Goal: Communication & Community: Participate in discussion

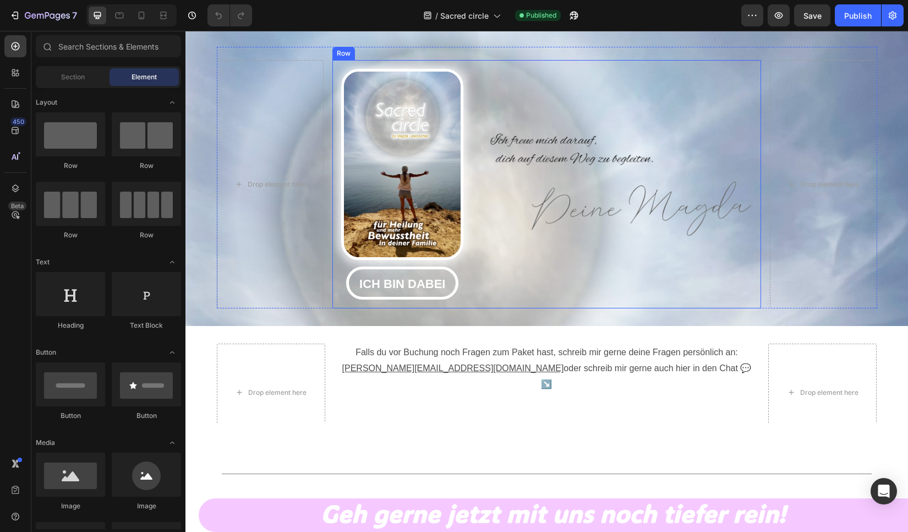
scroll to position [1981, 0]
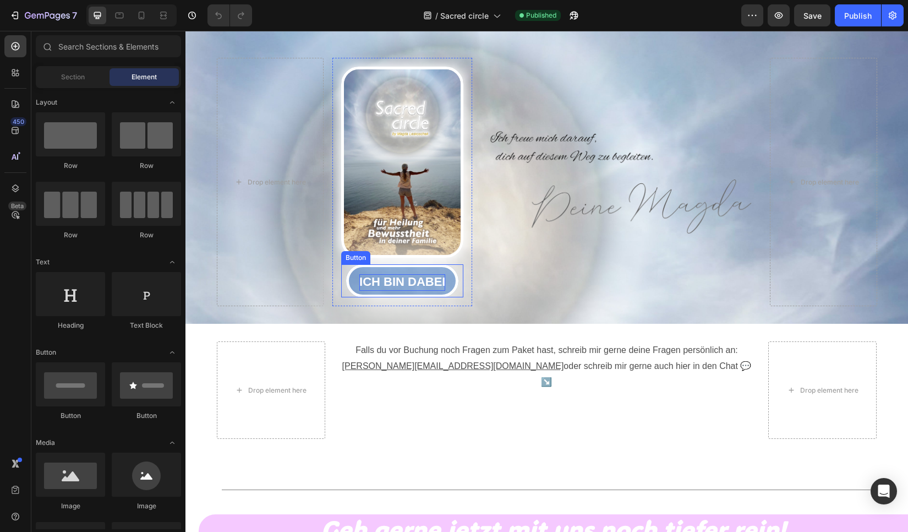
click at [395, 280] on strong "ICH BIN DABEI" at bounding box center [402, 282] width 86 height 14
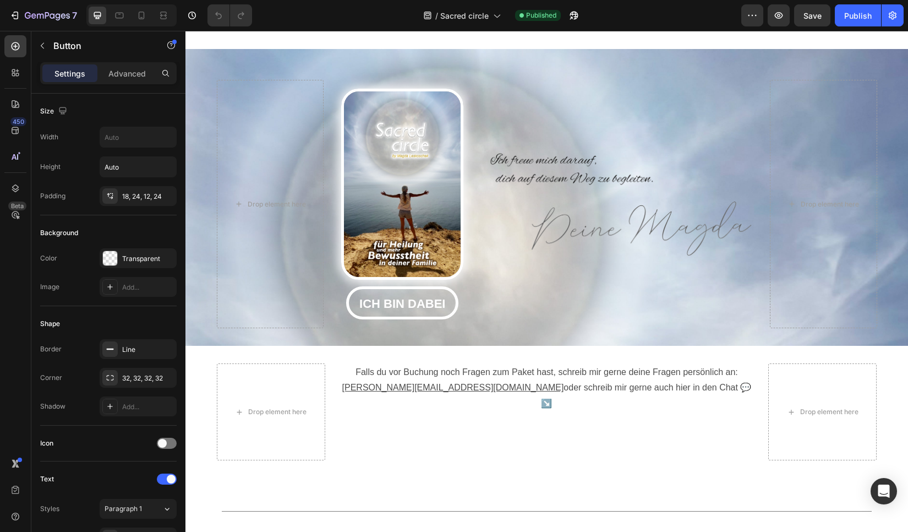
scroll to position [1893, 0]
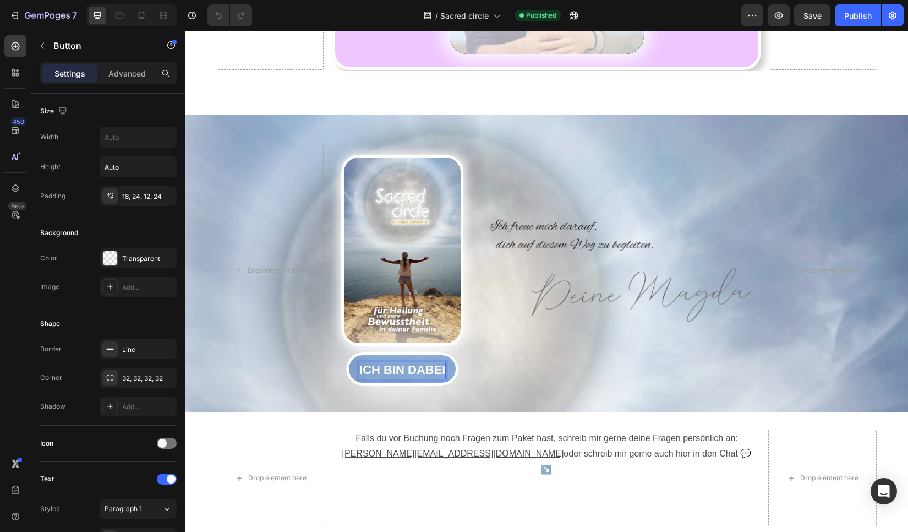
click at [400, 368] on strong "ICH BIN DABEI" at bounding box center [402, 370] width 86 height 14
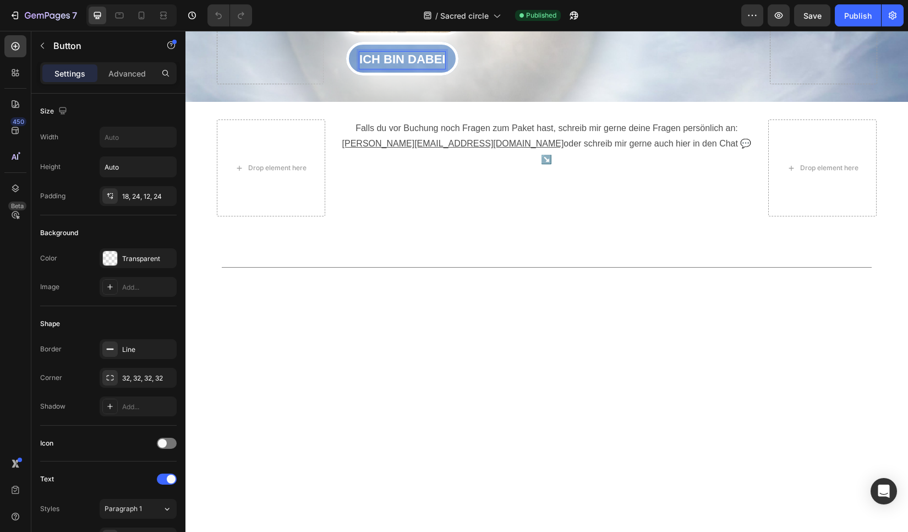
click at [392, 65] on strong "ICH BIN DABEI" at bounding box center [402, 59] width 86 height 14
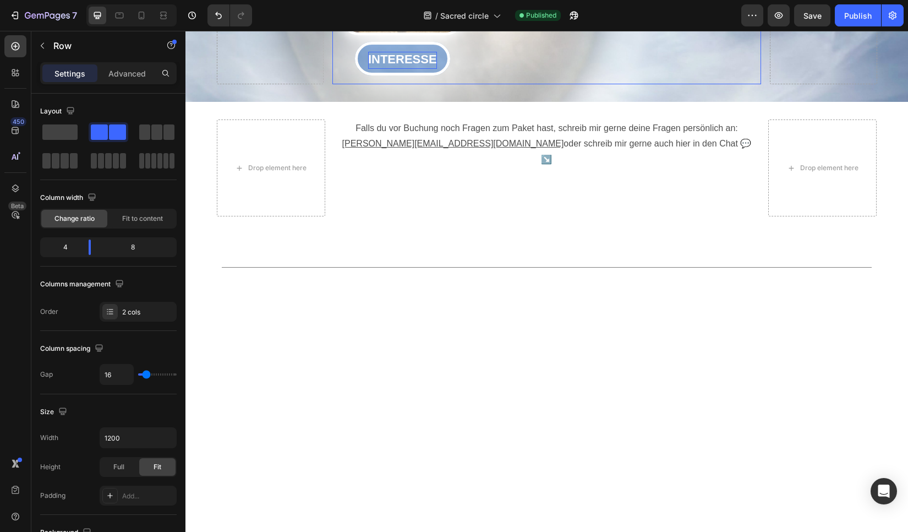
click at [400, 66] on strong "INTERESSE" at bounding box center [402, 59] width 69 height 14
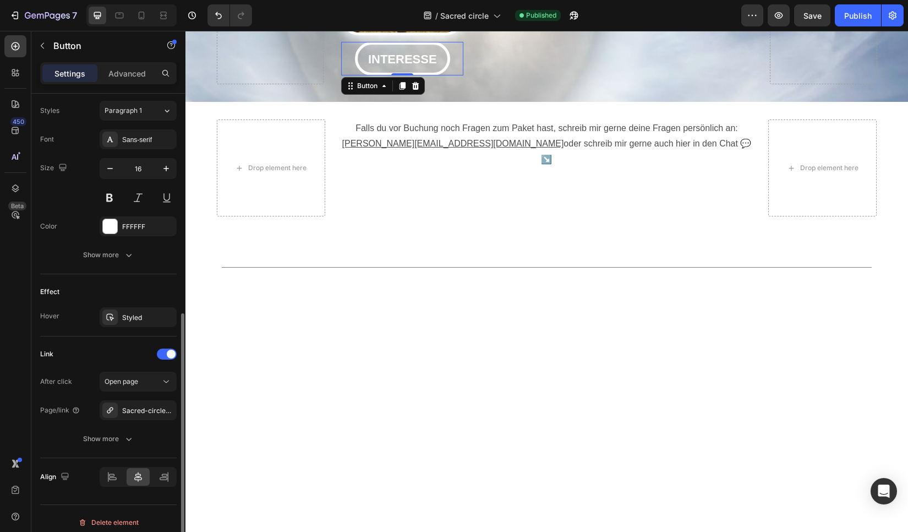
scroll to position [406, 0]
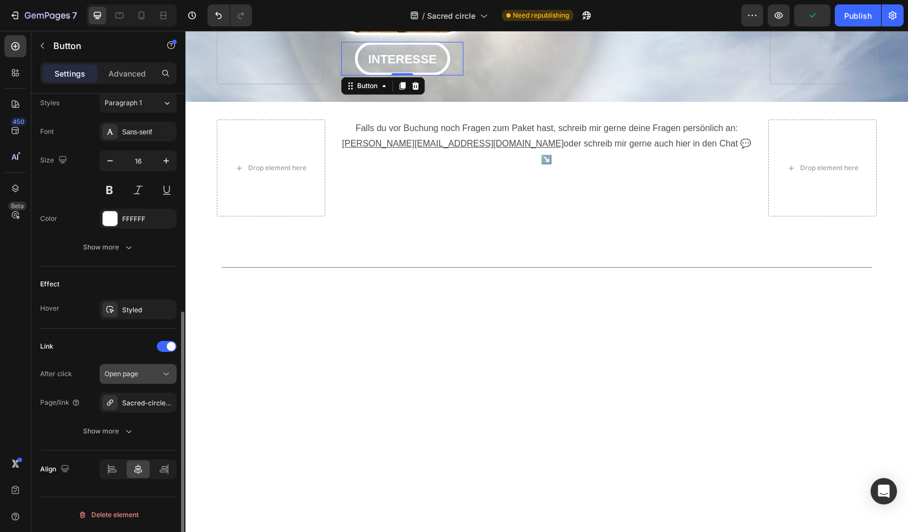
click at [165, 371] on icon at bounding box center [166, 373] width 11 height 11
click at [96, 352] on div "Link" at bounding box center [108, 346] width 136 height 18
click at [141, 404] on div "Sacred-circle-heiliger-kreis-wo-wunder-passieren" at bounding box center [138, 403] width 32 height 10
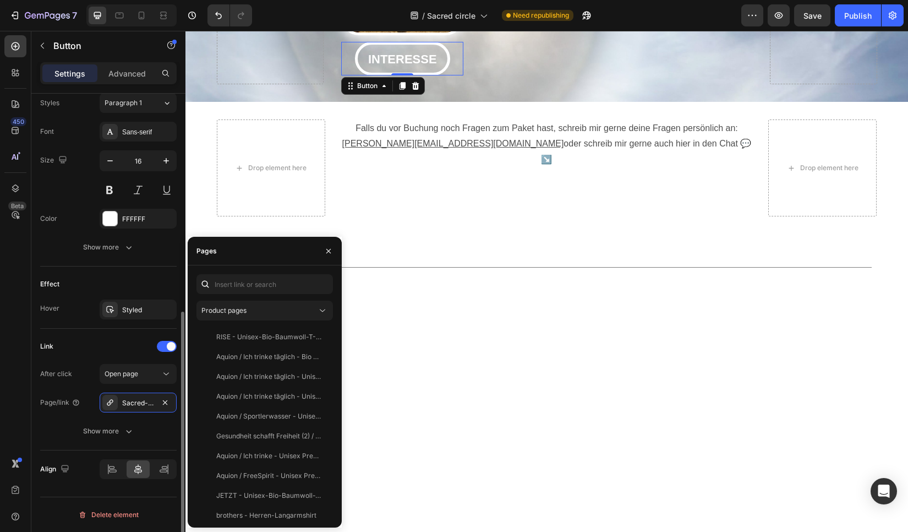
click at [88, 354] on div "Link" at bounding box center [108, 346] width 136 height 18
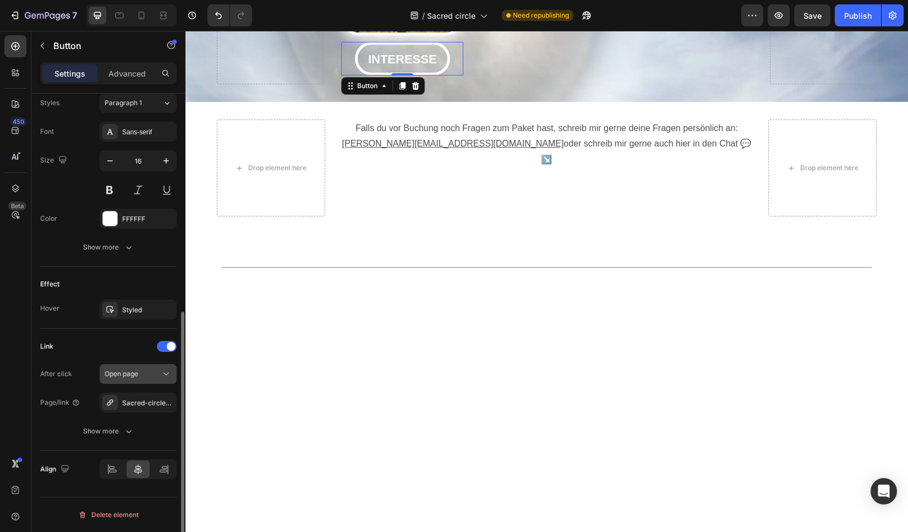
click at [125, 365] on button "Open page" at bounding box center [138, 374] width 77 height 20
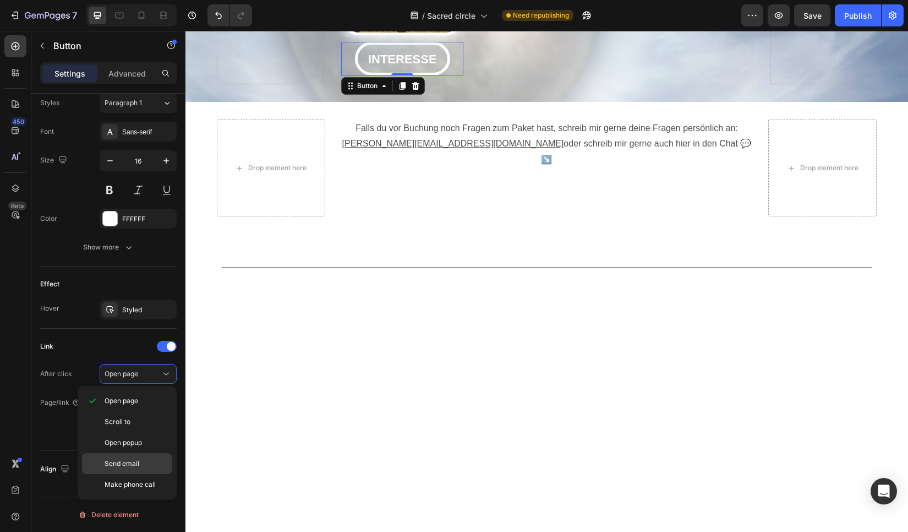
click at [152, 463] on p "Send email" at bounding box center [136, 463] width 63 height 10
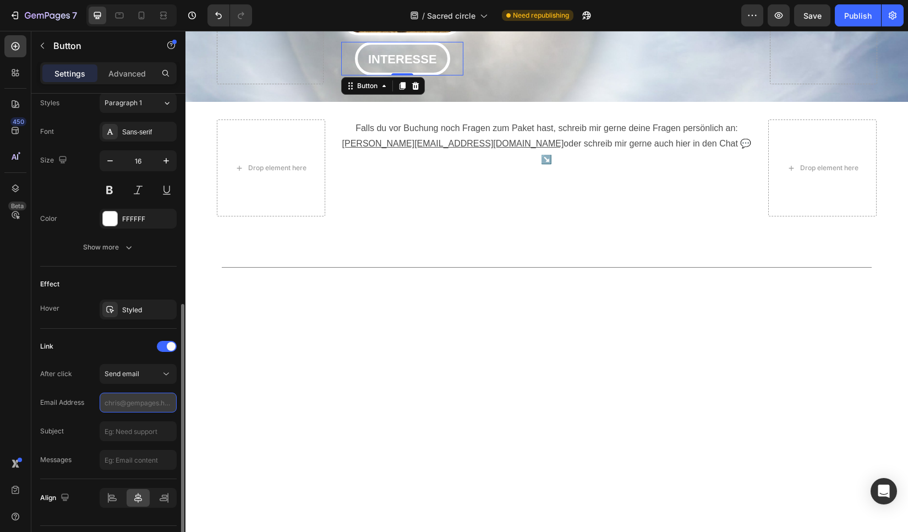
click at [140, 406] on input "text" at bounding box center [138, 402] width 77 height 20
type input "[PERSON_NAME][EMAIL_ADDRESS][DOMAIN_NAME]"
type input "Ich möchte beim Sacred Circle dabei sein"
click at [127, 462] on input "text" at bounding box center [138, 460] width 77 height 20
type input "B"
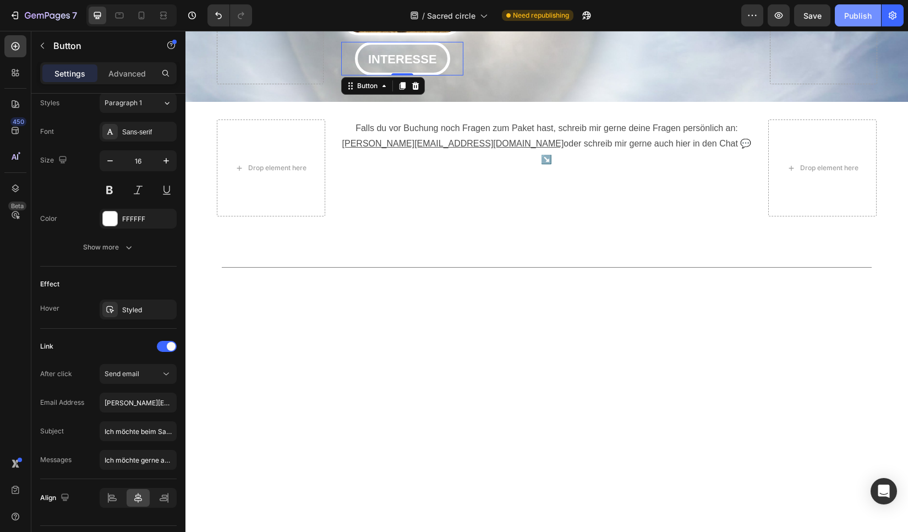
type input "Ich möchte gerne auch am Sacred Circle teilnehmen, und freue mich auf Rückmeldu…"
click at [858, 16] on div "Publish" at bounding box center [858, 16] width 28 height 12
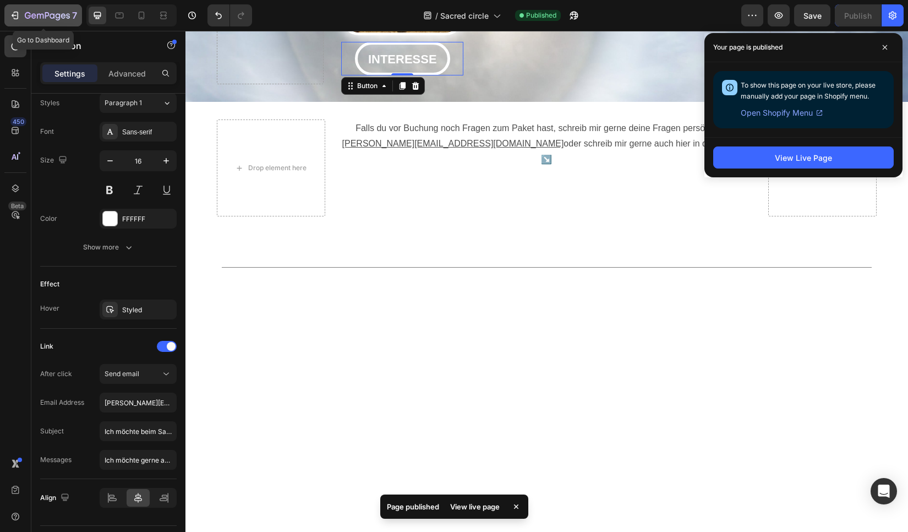
click at [49, 14] on icon "button" at bounding box center [47, 15] width 4 height 7
